Goal: Transaction & Acquisition: Purchase product/service

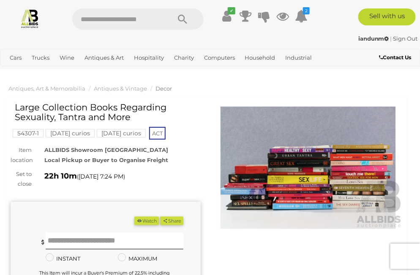
click at [296, 171] on img at bounding box center [308, 167] width 190 height 123
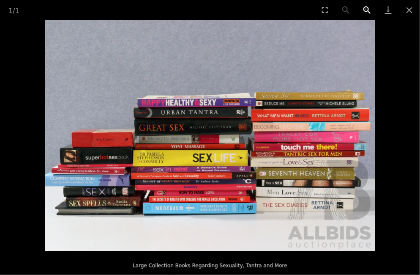
click at [366, 10] on button "Zoom in" at bounding box center [367, 10] width 21 height 20
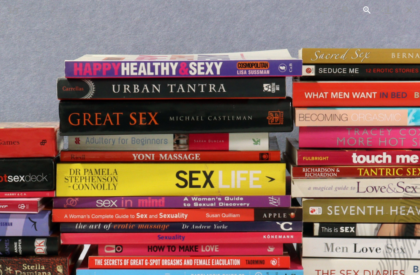
click at [366, 9] on button "Zoom in" at bounding box center [367, 10] width 21 height 20
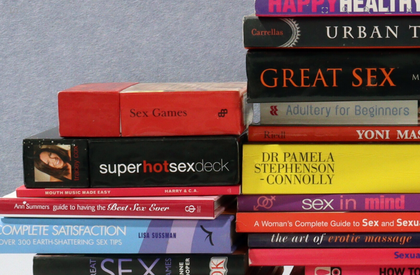
drag, startPoint x: 79, startPoint y: 188, endPoint x: 341, endPoint y: 155, distance: 264.8
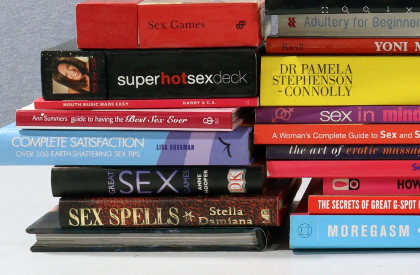
drag, startPoint x: 229, startPoint y: 170, endPoint x: 224, endPoint y: 82, distance: 88.0
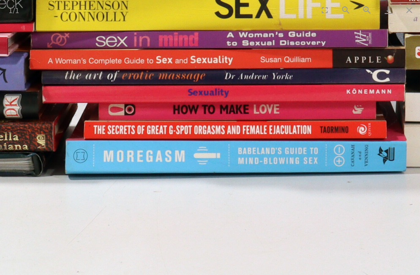
drag, startPoint x: 221, startPoint y: 142, endPoint x: -4, endPoint y: 84, distance: 231.6
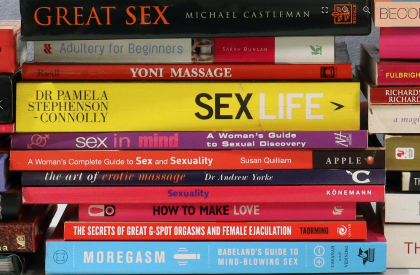
drag, startPoint x: 161, startPoint y: 79, endPoint x: 193, endPoint y: 183, distance: 108.8
click at [193, 183] on img at bounding box center [246, 39] width 991 height 692
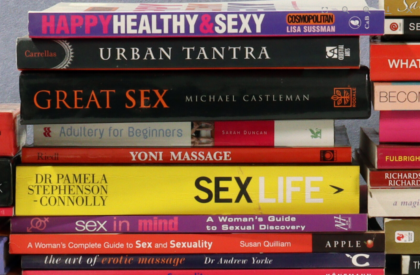
drag, startPoint x: 187, startPoint y: 90, endPoint x: 186, endPoint y: 169, distance: 79.0
click at [186, 169] on img at bounding box center [245, 122] width 991 height 692
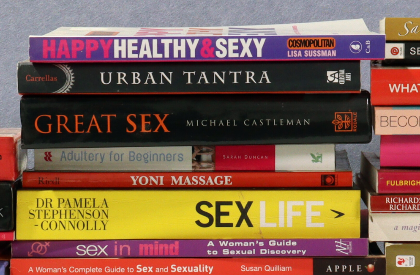
drag, startPoint x: 193, startPoint y: 86, endPoint x: 194, endPoint y: 104, distance: 17.8
click at [194, 104] on img at bounding box center [246, 147] width 991 height 692
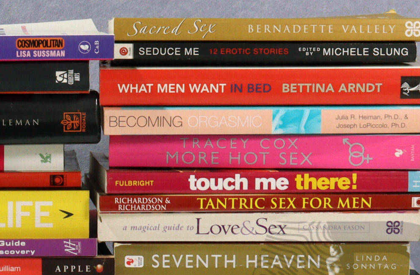
drag, startPoint x: 337, startPoint y: 104, endPoint x: 66, endPoint y: 102, distance: 271.2
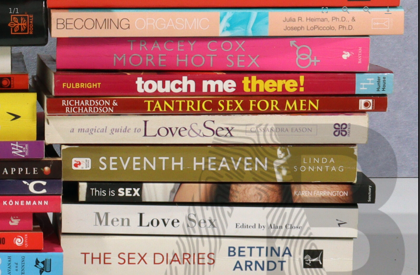
drag, startPoint x: 255, startPoint y: 152, endPoint x: 245, endPoint y: 49, distance: 103.2
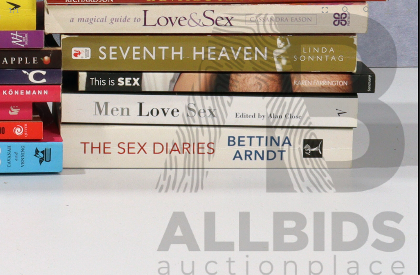
drag, startPoint x: 266, startPoint y: 138, endPoint x: 254, endPoint y: 64, distance: 75.2
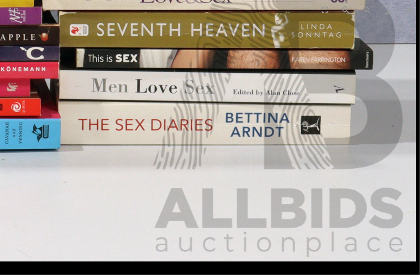
drag, startPoint x: 276, startPoint y: 170, endPoint x: 252, endPoint y: 91, distance: 82.6
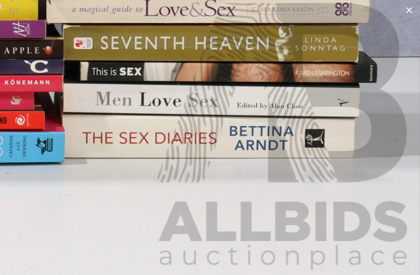
click at [410, 8] on button "Close gallery" at bounding box center [409, 10] width 21 height 20
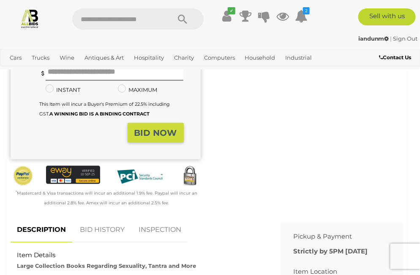
scroll to position [169, 0]
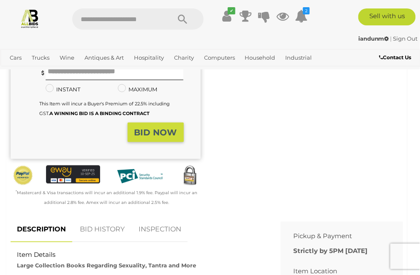
click at [106, 242] on link "BID HISTORY" at bounding box center [102, 229] width 57 height 25
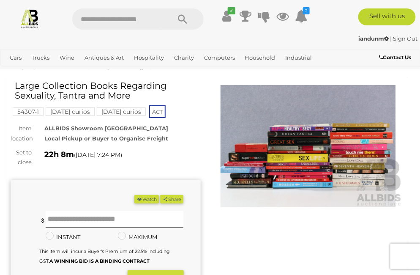
scroll to position [34, 0]
